Goal: Information Seeking & Learning: Find specific fact

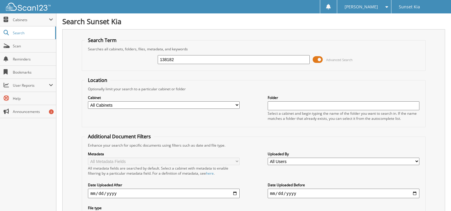
type input "138182"
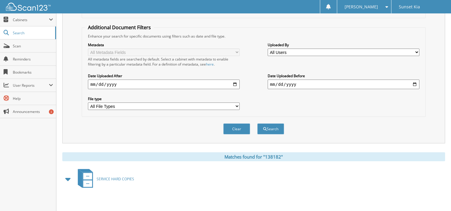
scroll to position [148, 0]
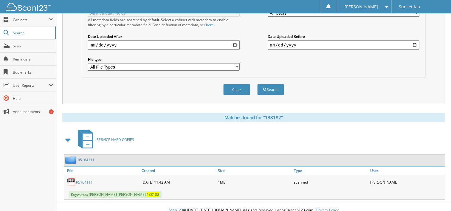
click at [87, 179] on div "R5164111" at bounding box center [102, 182] width 76 height 12
click at [87, 180] on link "R5164111" at bounding box center [84, 182] width 17 height 5
